Goal: Information Seeking & Learning: Learn about a topic

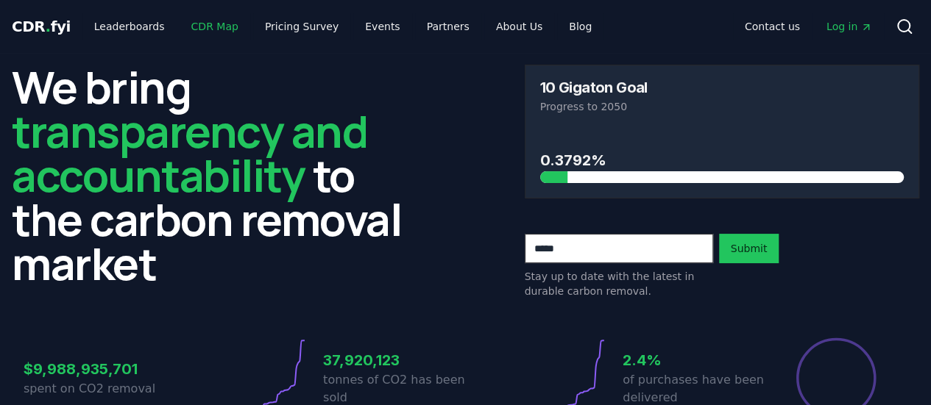
drag, startPoint x: 0, startPoint y: 0, endPoint x: 194, endPoint y: 24, distance: 195.6
click at [194, 24] on link "CDR Map" at bounding box center [215, 26] width 71 height 26
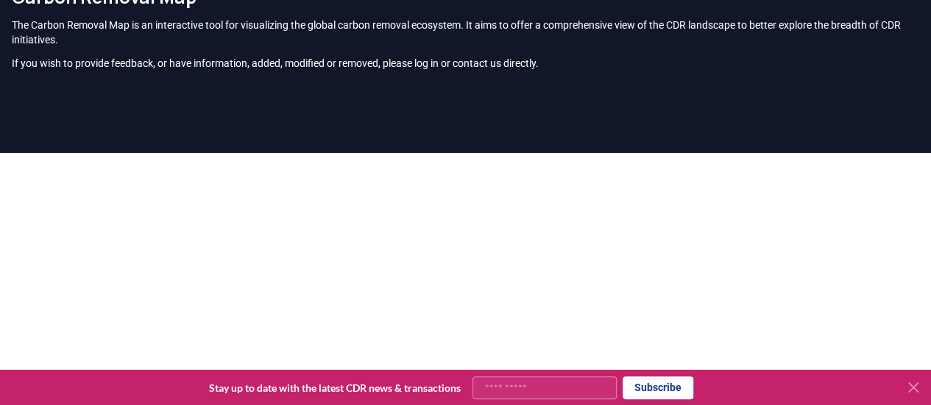
scroll to position [174, 0]
